Goal: Task Accomplishment & Management: Manage account settings

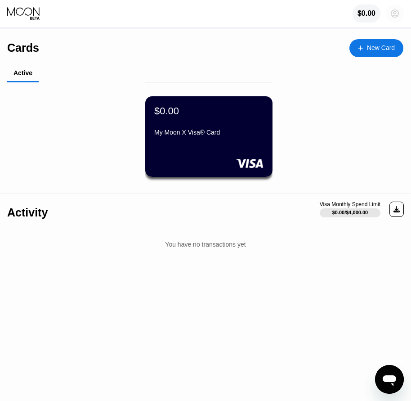
click at [396, 13] on icon at bounding box center [395, 13] width 5 height 5
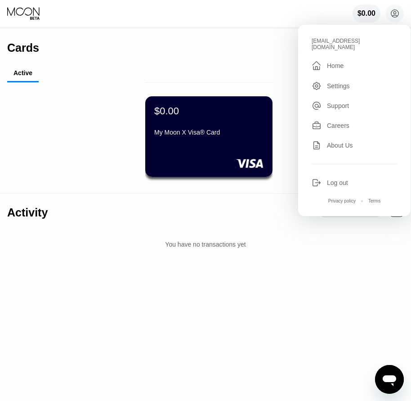
click at [340, 179] on div "Log out" at bounding box center [337, 182] width 21 height 7
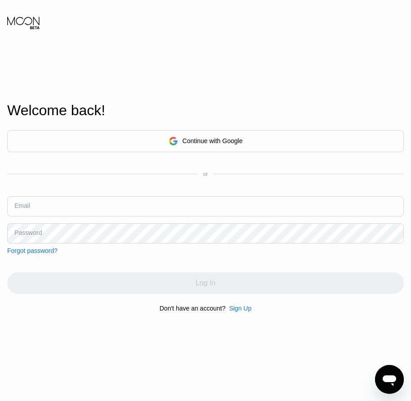
click at [92, 208] on input "text" at bounding box center [205, 206] width 397 height 20
paste input "alveolate@thxmail.net"
type input "alveolate@thxmail.net"
click at [28, 234] on div "Password" at bounding box center [27, 232] width 27 height 7
click at [33, 232] on div "Password" at bounding box center [27, 232] width 27 height 7
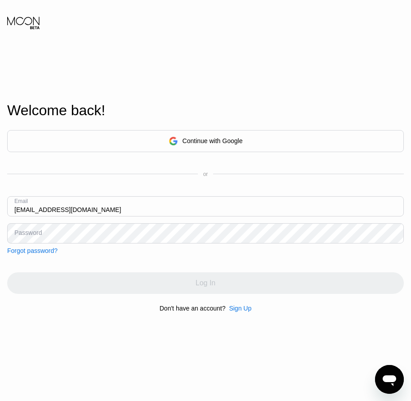
click at [34, 234] on div "Password" at bounding box center [27, 232] width 27 height 7
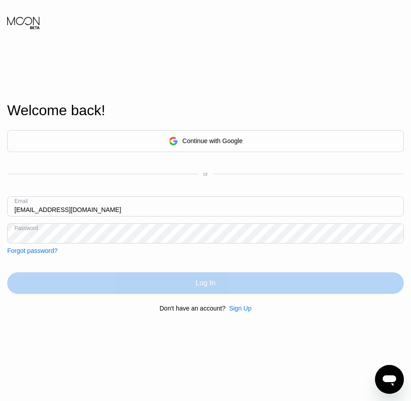
click at [225, 284] on div "Log In" at bounding box center [205, 283] width 397 height 22
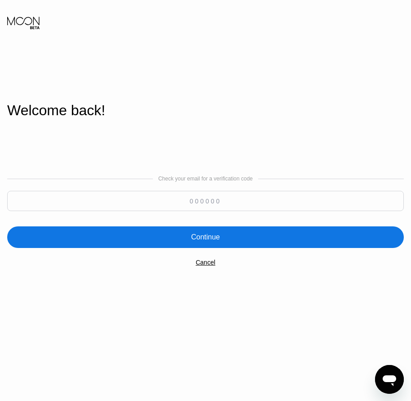
click at [58, 197] on input at bounding box center [205, 201] width 397 height 20
type input "993348"
click at [215, 241] on div "Continue" at bounding box center [205, 236] width 29 height 9
